Goal: Task Accomplishment & Management: Use online tool/utility

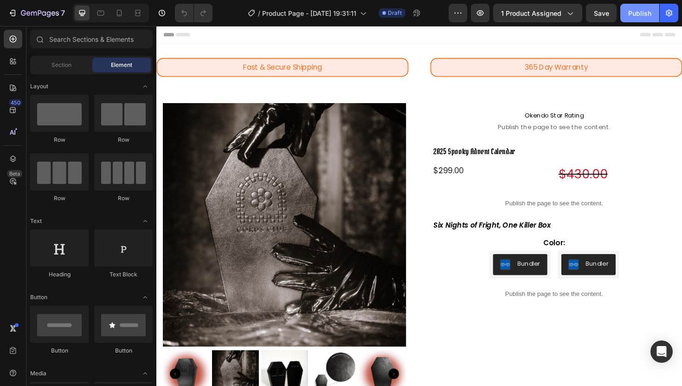
click at [635, 17] on div "Publish" at bounding box center [639, 13] width 23 height 10
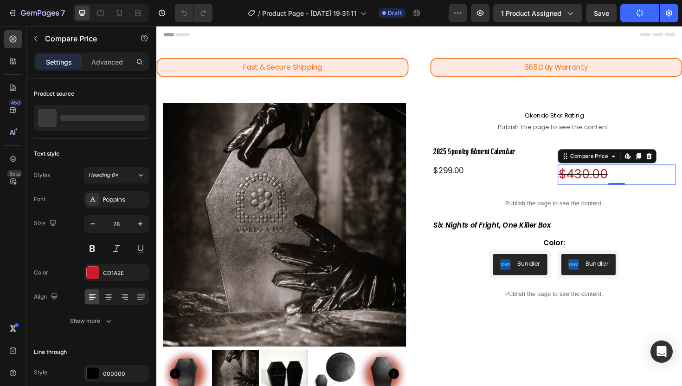
click at [600, 175] on div "$430.00" at bounding box center [643, 183] width 125 height 21
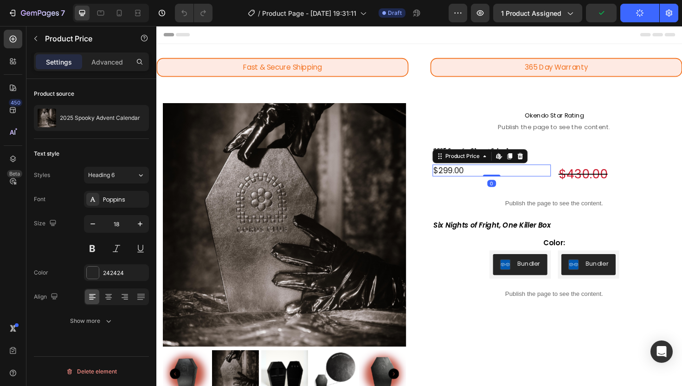
click at [457, 176] on div "$299.00" at bounding box center [511, 179] width 125 height 13
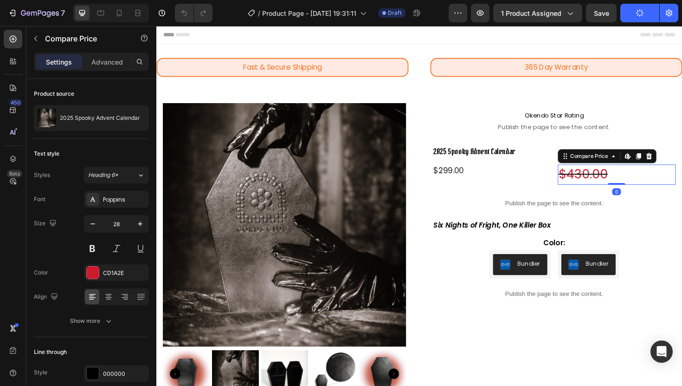
click at [584, 184] on div "$430.00" at bounding box center [643, 183] width 125 height 21
click at [91, 228] on icon "button" at bounding box center [92, 223] width 9 height 9
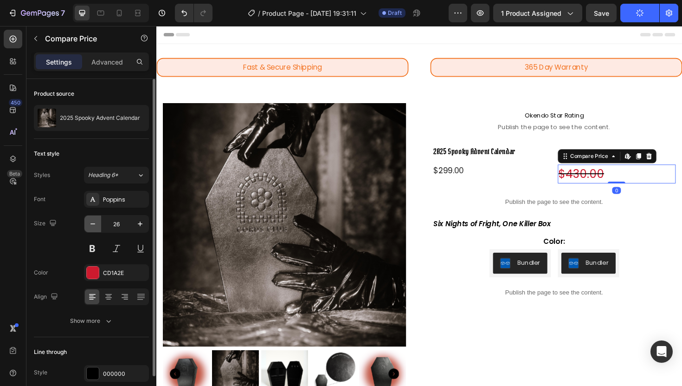
click at [91, 228] on icon "button" at bounding box center [92, 223] width 9 height 9
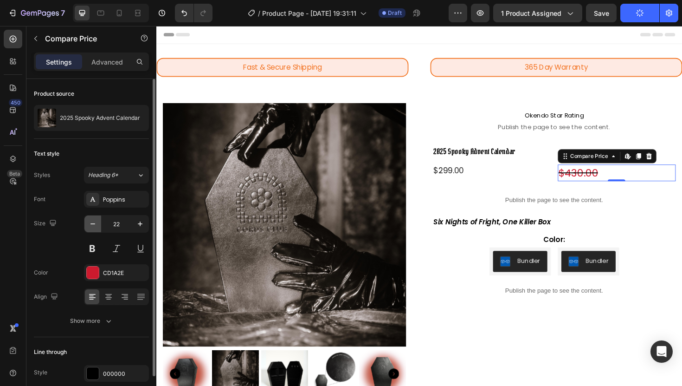
click at [91, 228] on icon "button" at bounding box center [92, 223] width 9 height 9
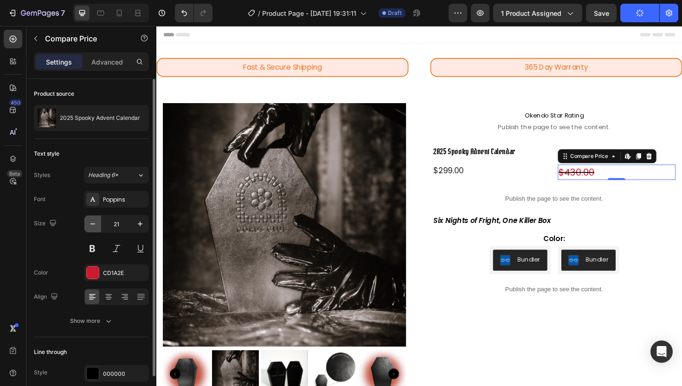
click at [91, 228] on icon "button" at bounding box center [92, 223] width 9 height 9
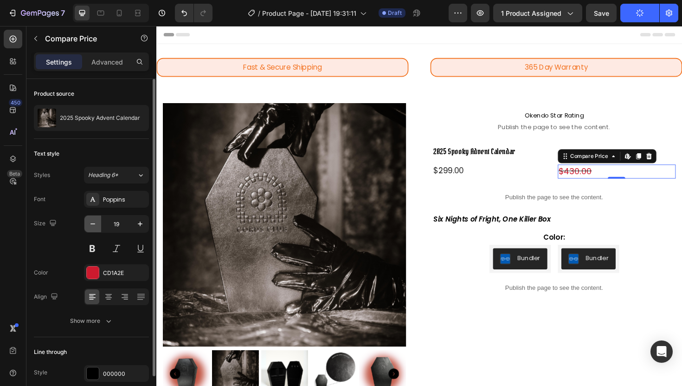
click at [91, 228] on icon "button" at bounding box center [92, 223] width 9 height 9
click at [141, 225] on icon "button" at bounding box center [140, 223] width 9 height 9
type input "18"
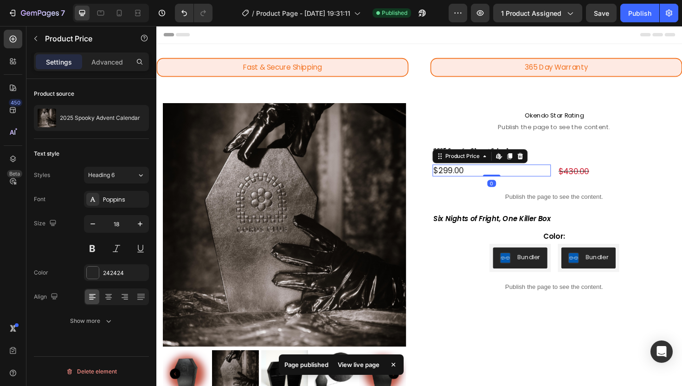
click at [505, 183] on div "$299.00 Product Price Edit content in Shopify 0 Product Price Edit content in S…" at bounding box center [511, 179] width 125 height 13
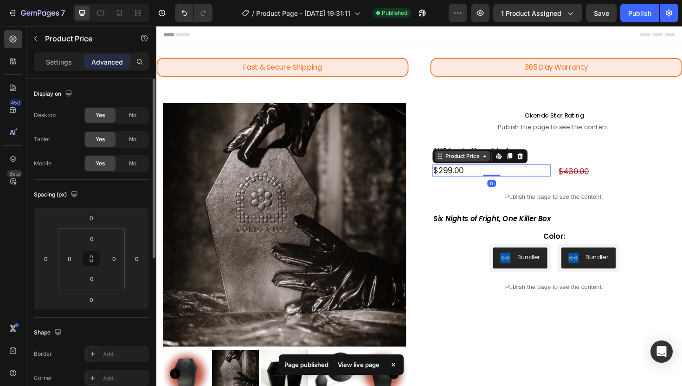
click at [478, 165] on div "Product Price" at bounding box center [480, 164] width 40 height 8
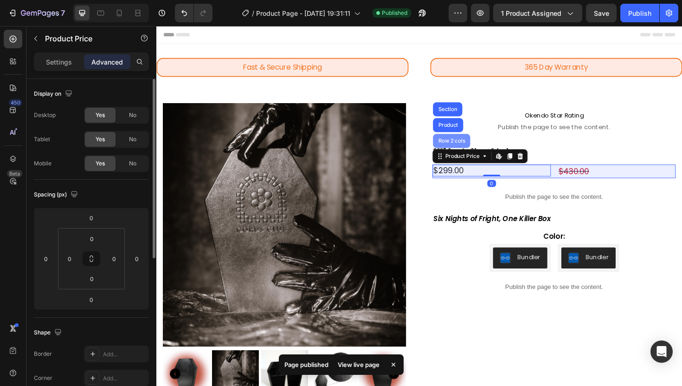
click at [476, 151] on div "Row 2 cols" at bounding box center [468, 147] width 39 height 15
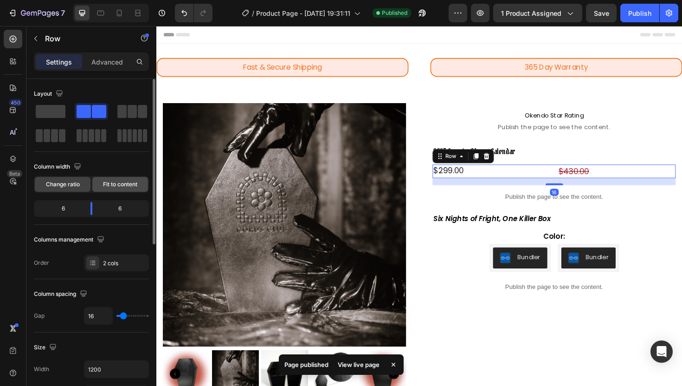
click at [107, 182] on span "Fit to content" at bounding box center [120, 184] width 34 height 8
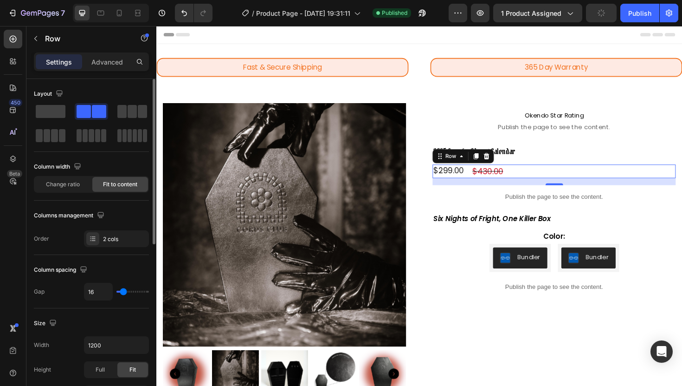
scroll to position [339, 0]
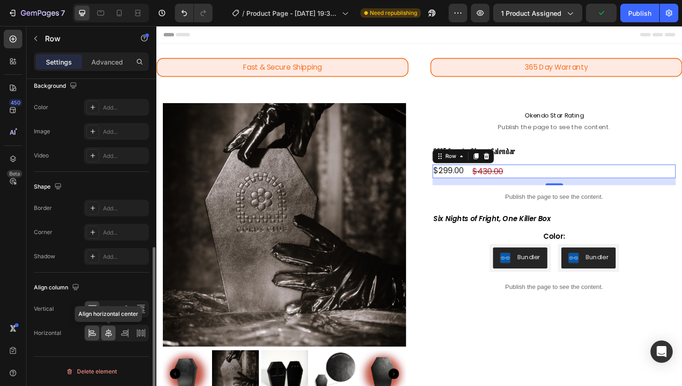
click at [107, 333] on icon at bounding box center [108, 332] width 9 height 9
click at [85, 332] on div at bounding box center [92, 332] width 14 height 15
click at [108, 310] on icon at bounding box center [108, 309] width 7 height 6
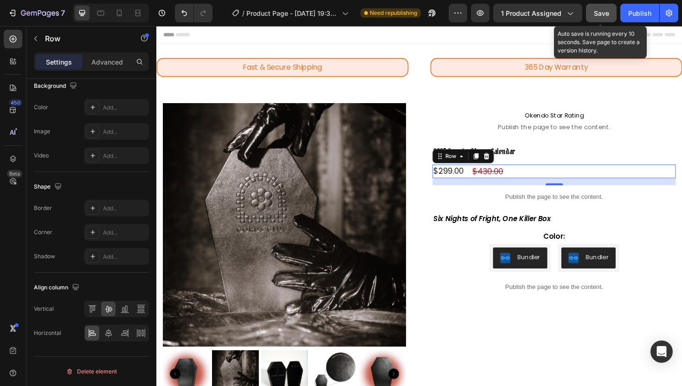
click at [597, 15] on span "Save" at bounding box center [601, 13] width 15 height 8
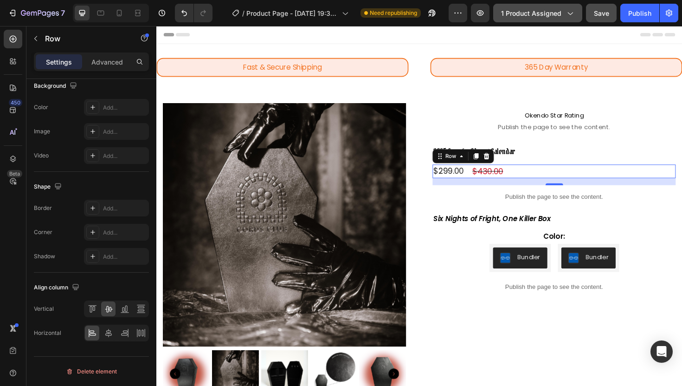
click at [532, 6] on button "1 product assigned" at bounding box center [537, 13] width 89 height 19
click at [633, 19] on button "Publish" at bounding box center [639, 13] width 39 height 19
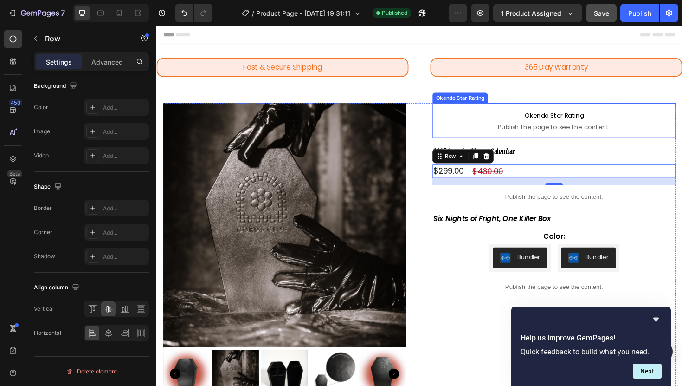
scroll to position [0, 0]
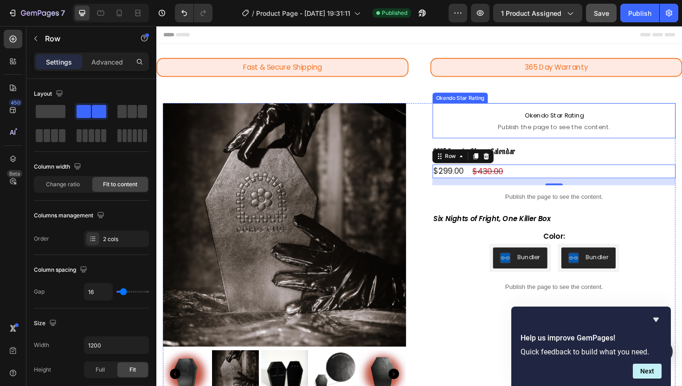
click at [538, 129] on span "Publish the page to see the content." at bounding box center [578, 132] width 258 height 9
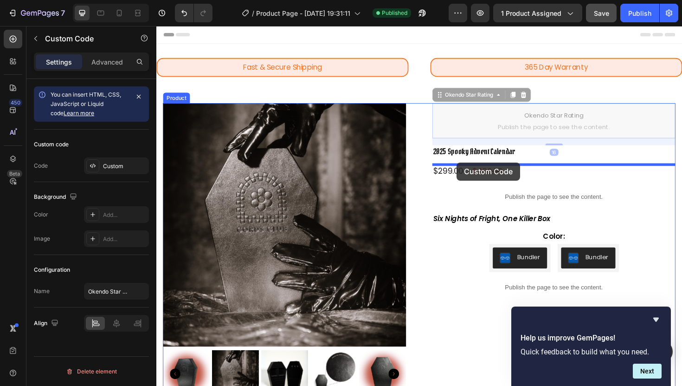
drag, startPoint x: 465, startPoint y: 96, endPoint x: 474, endPoint y: 170, distance: 74.9
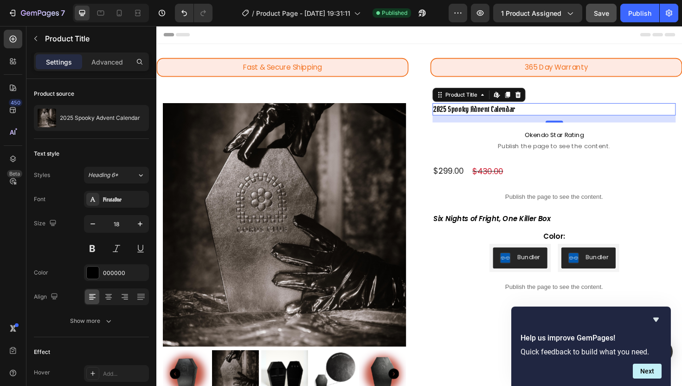
click at [560, 108] on h2 "2025 Spooky Advent Calendar" at bounding box center [578, 114] width 258 height 13
click at [137, 224] on icon "button" at bounding box center [140, 223] width 9 height 9
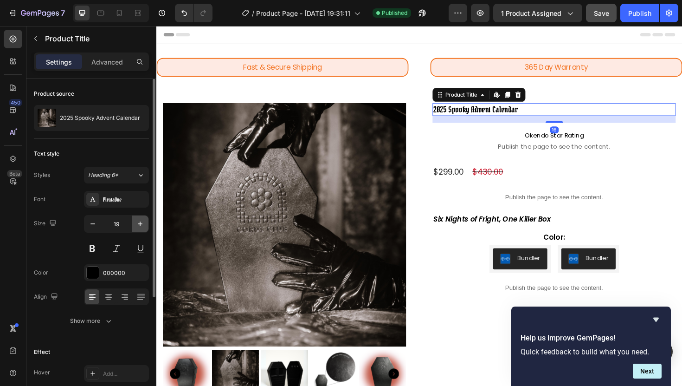
click at [137, 224] on icon "button" at bounding box center [140, 223] width 9 height 9
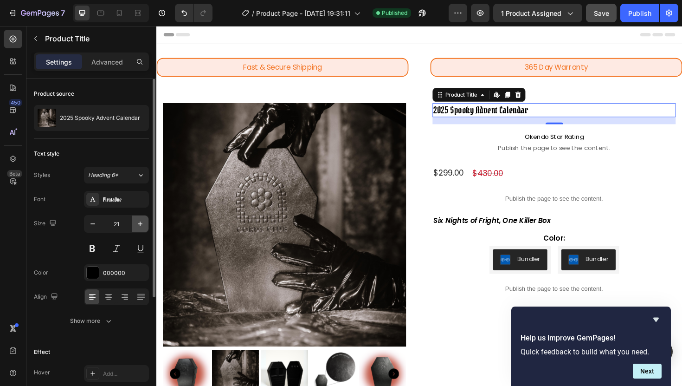
click at [137, 224] on icon "button" at bounding box center [140, 223] width 9 height 9
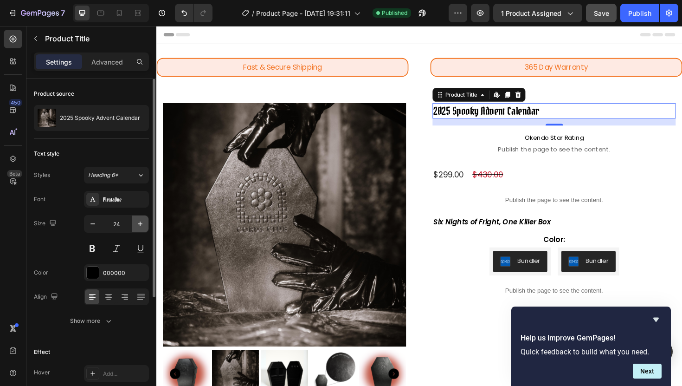
click at [137, 224] on icon "button" at bounding box center [140, 223] width 9 height 9
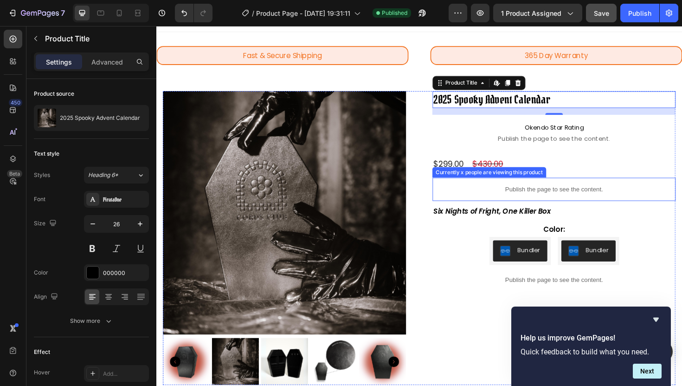
scroll to position [18, 0]
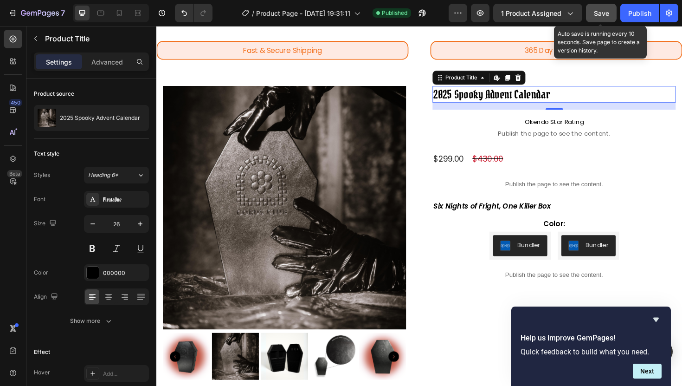
click at [594, 12] on span "Save" at bounding box center [601, 13] width 15 height 8
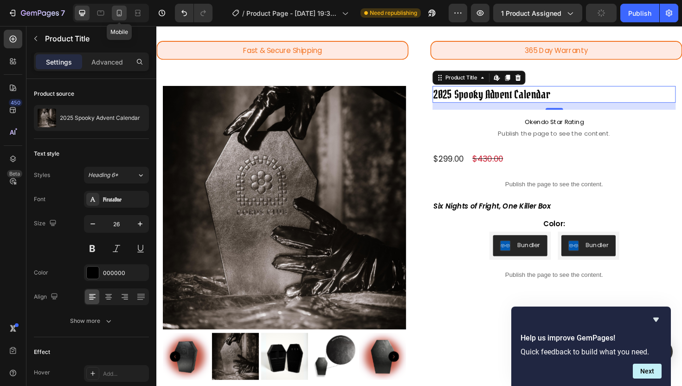
click at [120, 10] on icon at bounding box center [119, 12] width 9 height 9
type input "32"
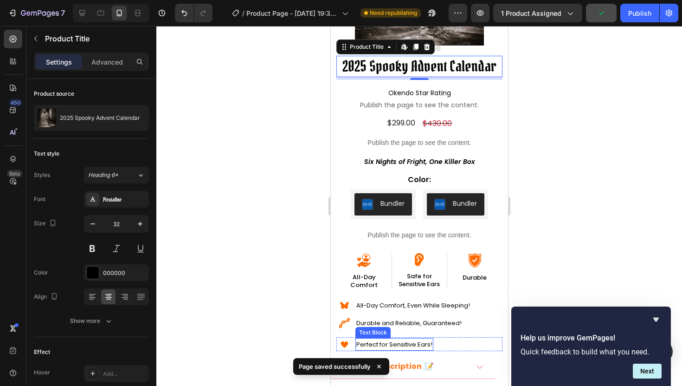
scroll to position [91, 0]
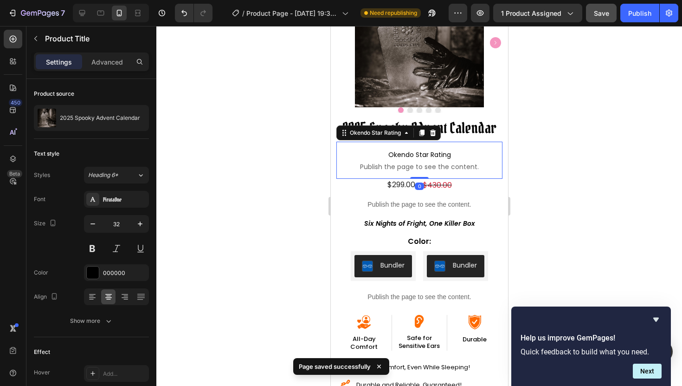
click at [352, 152] on span "Okendo Star Rating" at bounding box center [419, 154] width 166 height 11
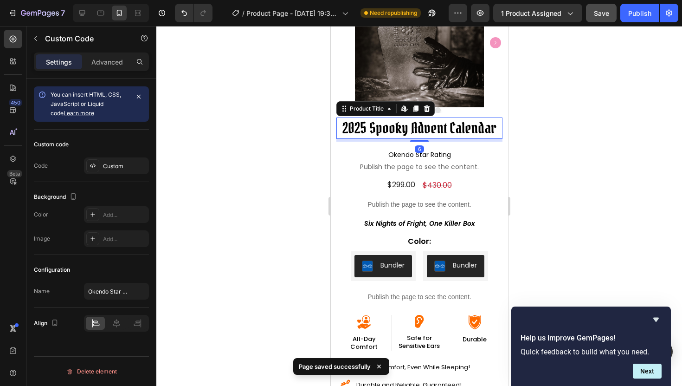
click at [402, 122] on h2 "2025 Spooky Advent Calendar" at bounding box center [419, 127] width 166 height 21
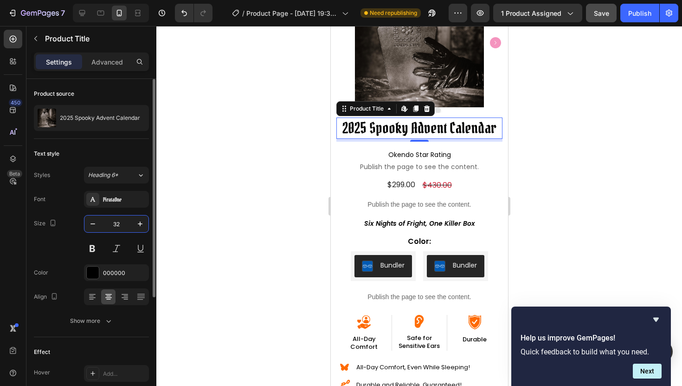
click at [125, 223] on input "32" at bounding box center [116, 223] width 31 height 17
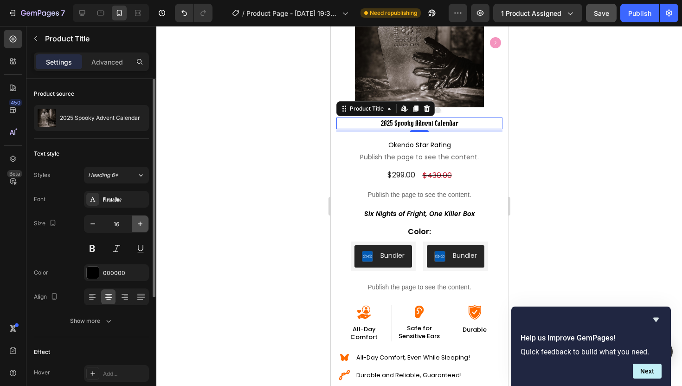
click at [142, 220] on icon "button" at bounding box center [140, 223] width 9 height 9
type input "18"
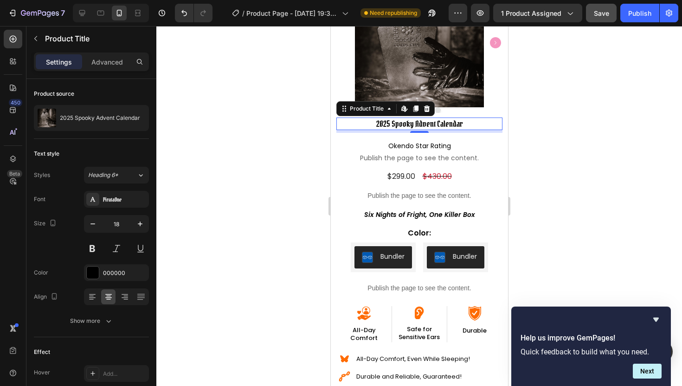
click at [274, 200] on div at bounding box center [419, 206] width 526 height 360
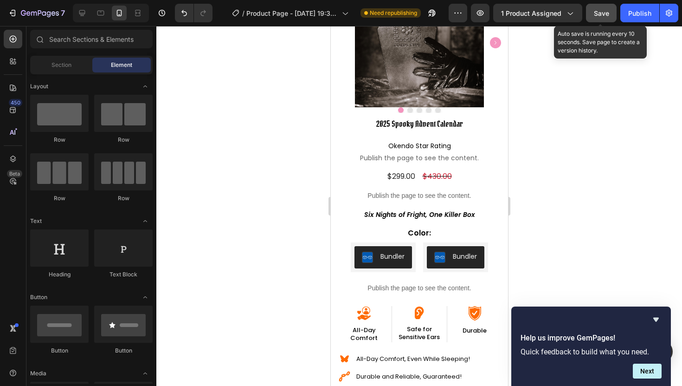
click at [601, 10] on span "Save" at bounding box center [601, 13] width 15 height 8
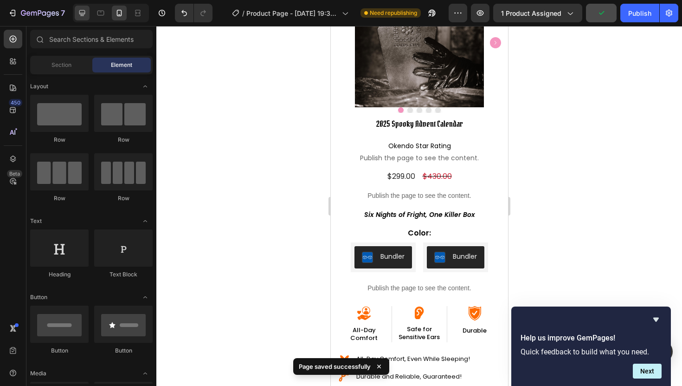
click at [79, 18] on div at bounding box center [82, 13] width 15 height 15
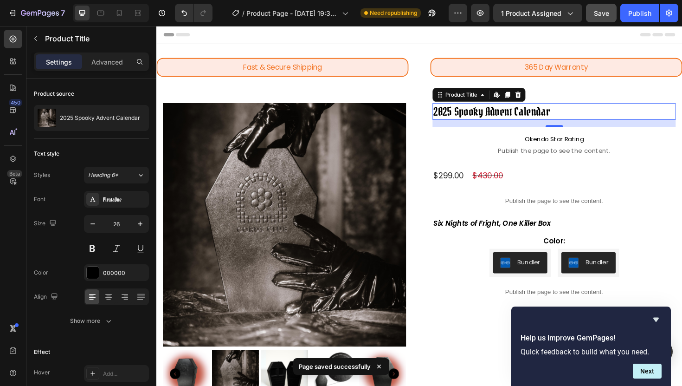
click at [491, 116] on h2 "2025 Spooky Advent Calendar" at bounding box center [578, 117] width 258 height 18
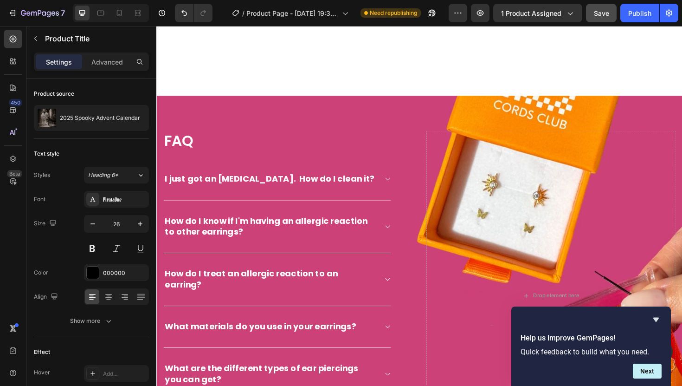
scroll to position [714, 0]
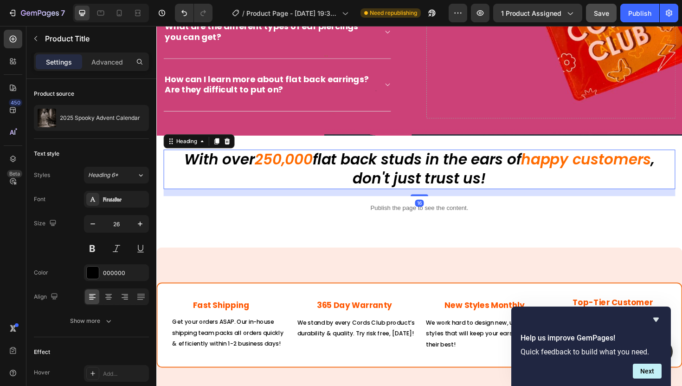
click at [174, 161] on h2 "With over 250,000 flat back studs in the ears of happy customers , don't just t…" at bounding box center [435, 178] width 542 height 42
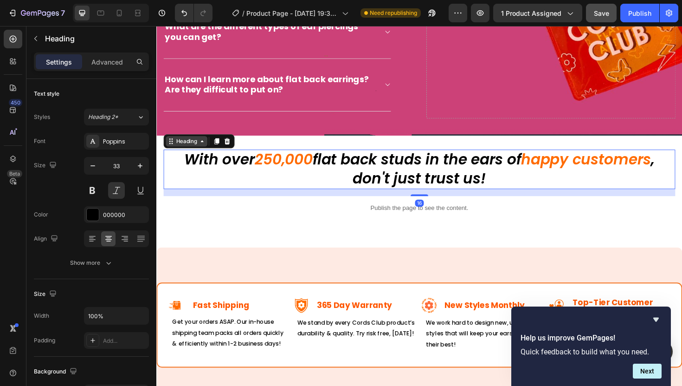
click at [177, 144] on div "Heading" at bounding box center [188, 148] width 26 height 8
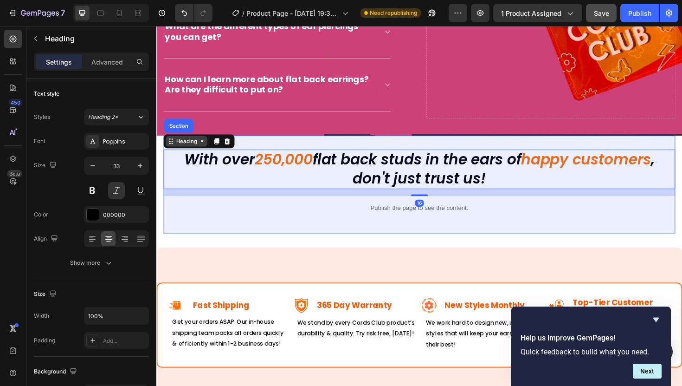
click at [177, 129] on div "Section" at bounding box center [180, 132] width 24 height 6
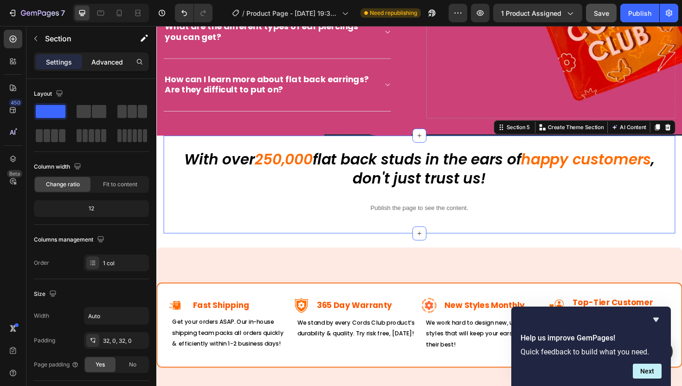
click at [91, 63] on p "Advanced" at bounding box center [107, 62] width 32 height 10
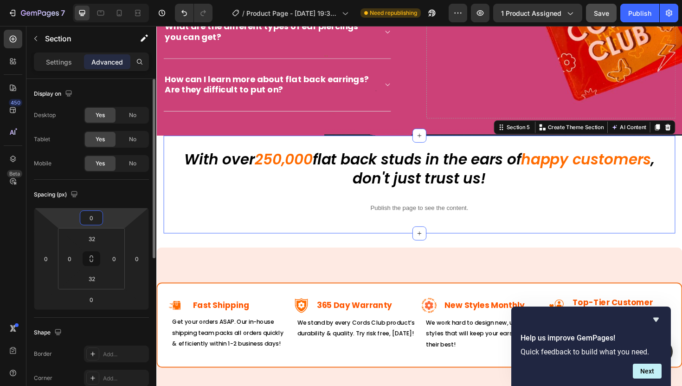
click at [96, 217] on input "0" at bounding box center [91, 218] width 19 height 14
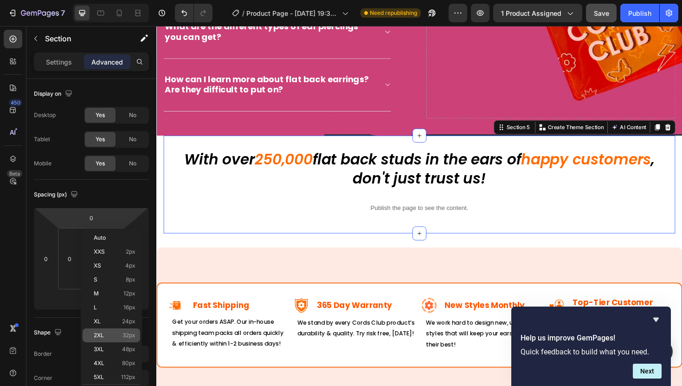
click at [128, 334] on span "32px" at bounding box center [129, 335] width 13 height 6
type input "32"
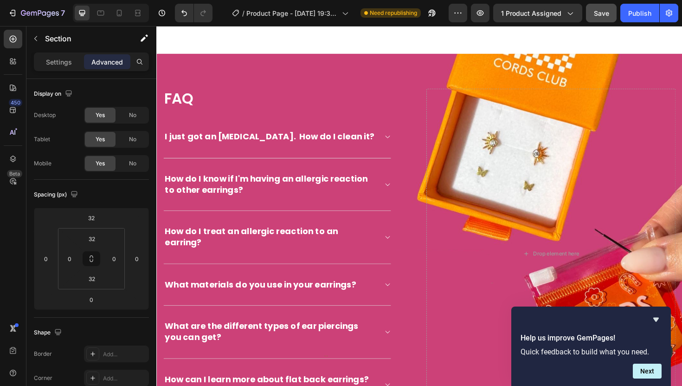
scroll to position [0, 0]
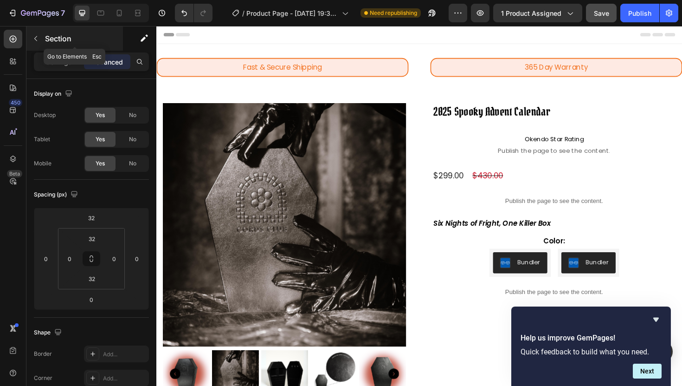
click at [35, 34] on button "button" at bounding box center [35, 38] width 15 height 15
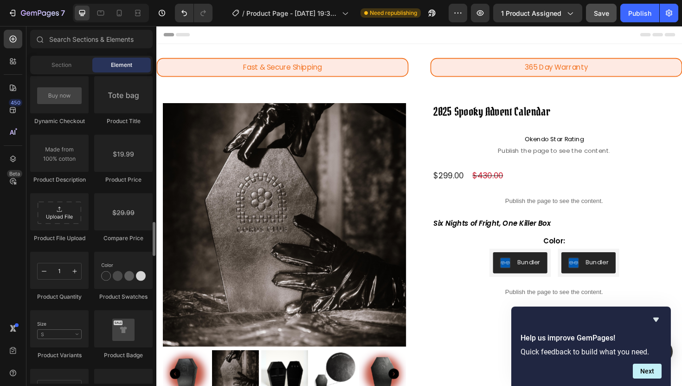
scroll to position [1480, 0]
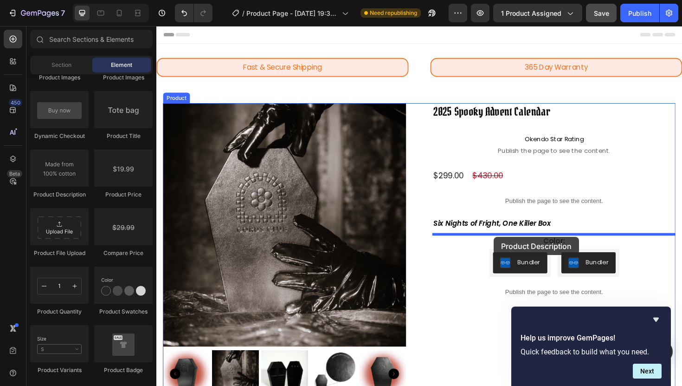
drag, startPoint x: 214, startPoint y: 209, endPoint x: 514, endPoint y: 249, distance: 302.5
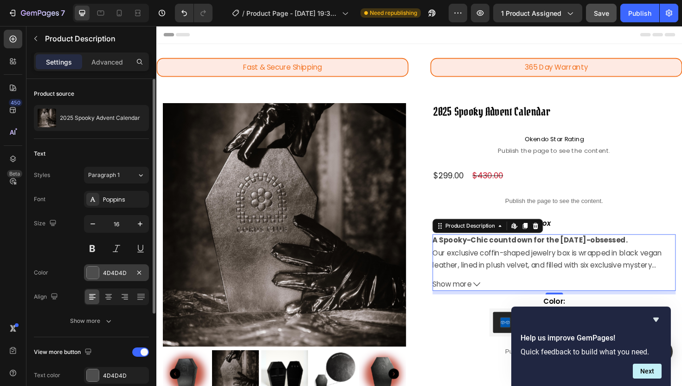
click at [96, 275] on div at bounding box center [93, 272] width 12 height 12
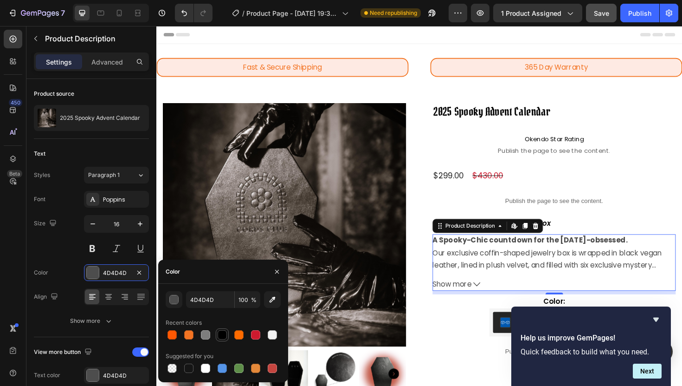
click at [220, 338] on div at bounding box center [222, 334] width 9 height 9
type input "000000"
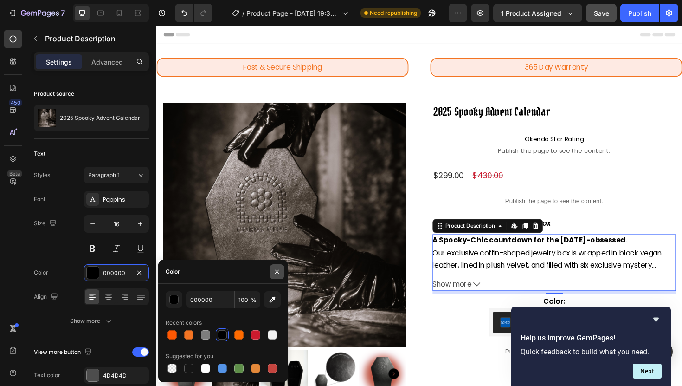
click at [275, 272] on icon "button" at bounding box center [276, 271] width 7 height 7
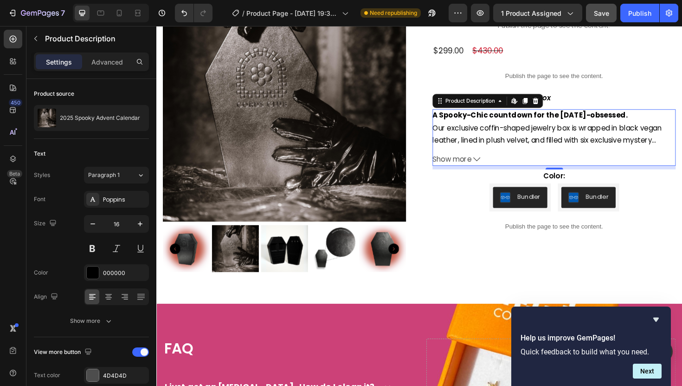
scroll to position [147, 0]
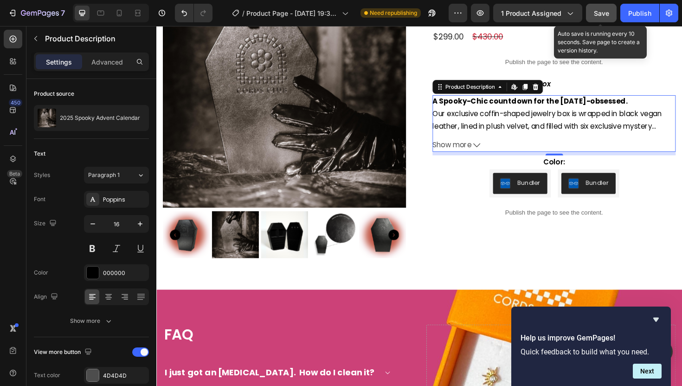
click at [609, 6] on button "Save" at bounding box center [601, 13] width 31 height 19
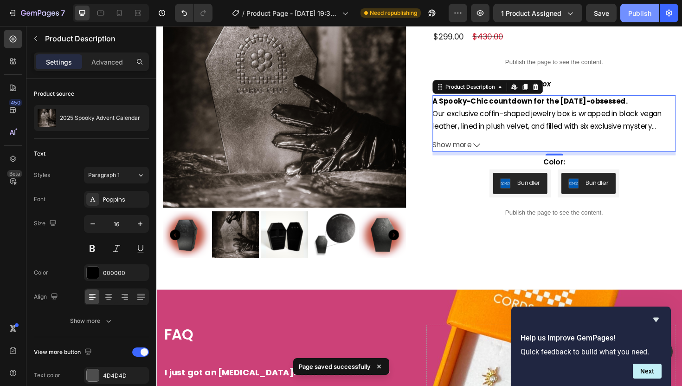
click at [639, 16] on div "Publish" at bounding box center [639, 13] width 23 height 10
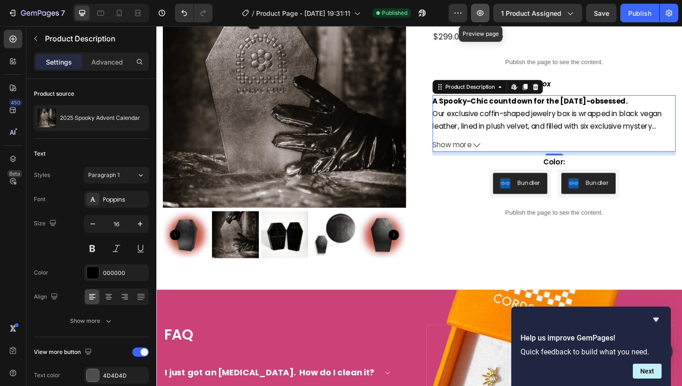
click at [481, 17] on icon "button" at bounding box center [480, 12] width 9 height 9
click at [104, 63] on p "Advanced" at bounding box center [107, 62] width 32 height 10
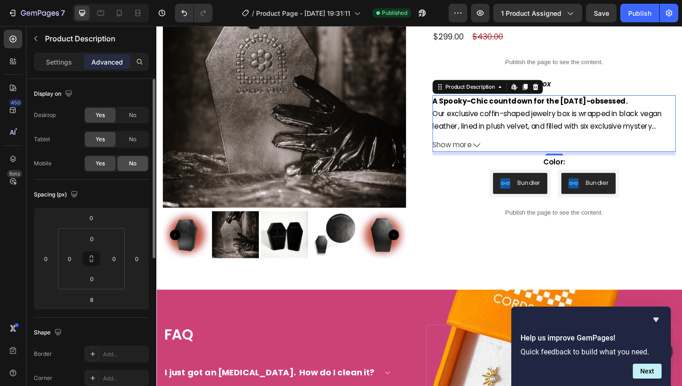
click at [126, 161] on div "No" at bounding box center [132, 163] width 31 height 15
click at [137, 135] on div "No" at bounding box center [132, 139] width 31 height 15
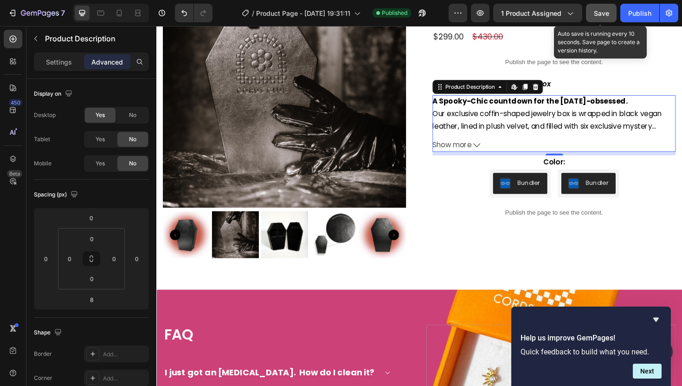
click at [609, 18] on button "Save" at bounding box center [601, 13] width 31 height 19
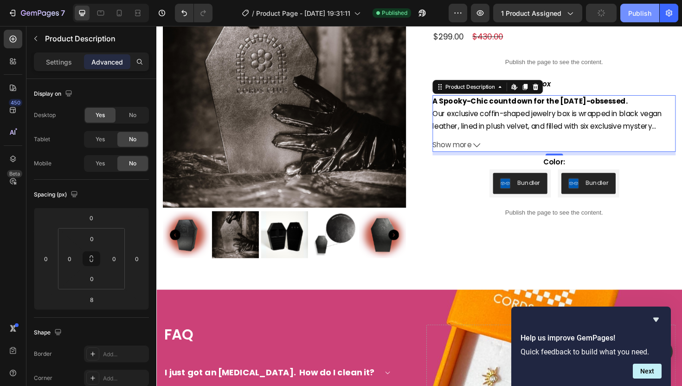
click at [634, 18] on button "Publish" at bounding box center [639, 13] width 39 height 19
click at [123, 8] on icon at bounding box center [119, 12] width 9 height 9
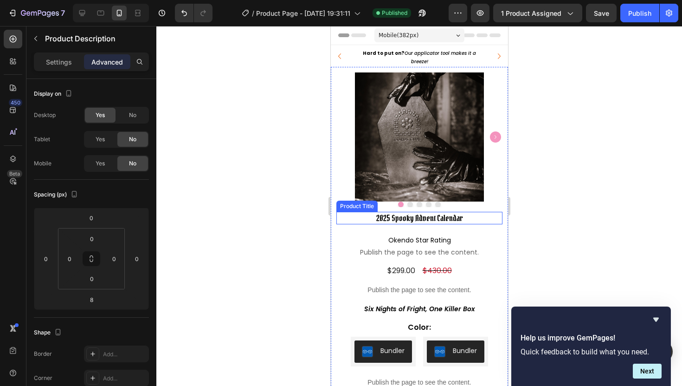
click at [420, 217] on h2 "2025 Spooky Advent Calendar" at bounding box center [419, 218] width 166 height 13
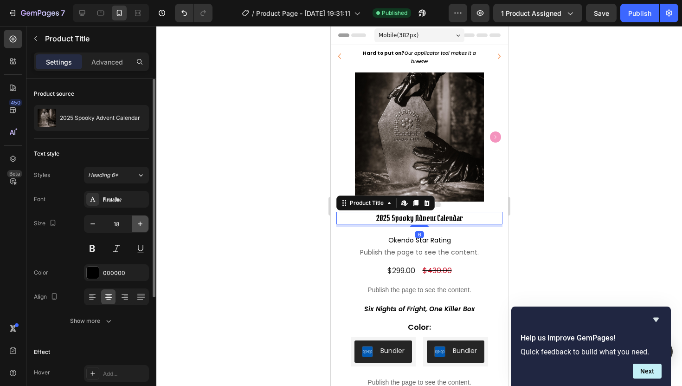
click at [138, 223] on icon "button" at bounding box center [140, 223] width 9 height 9
type input "20"
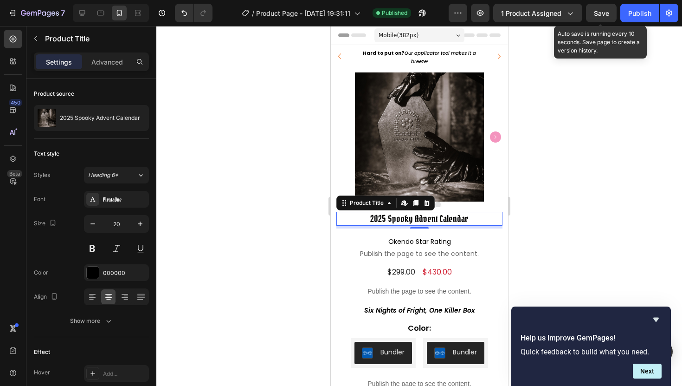
click at [601, 8] on div "Save" at bounding box center [601, 13] width 15 height 10
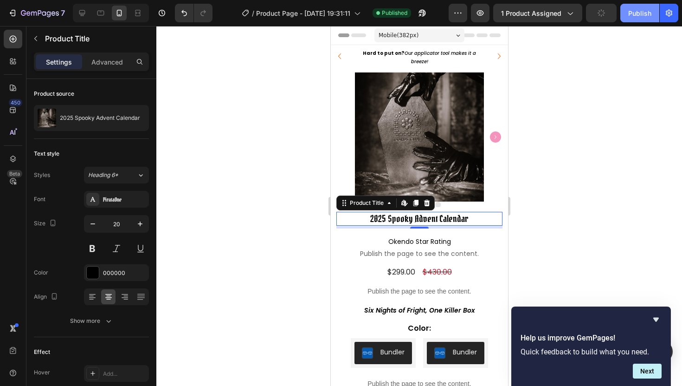
click at [632, 9] on div "Publish" at bounding box center [639, 13] width 23 height 10
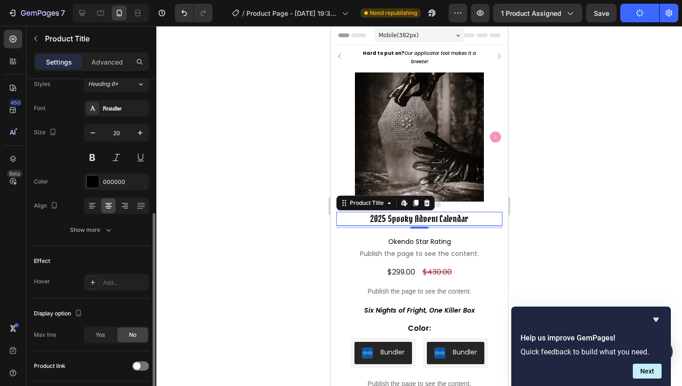
scroll to position [175, 0]
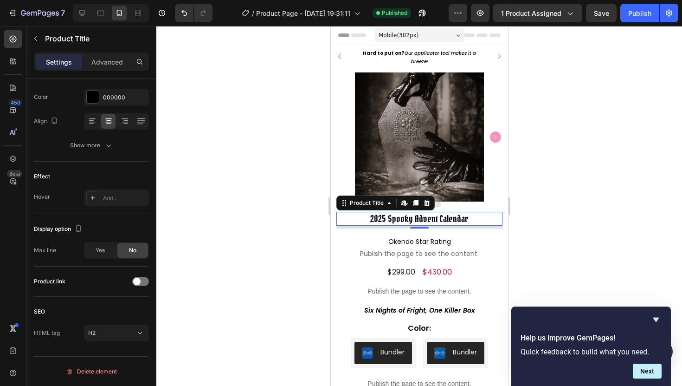
click at [278, 206] on div at bounding box center [419, 206] width 526 height 360
